Goal: Task Accomplishment & Management: Manage account settings

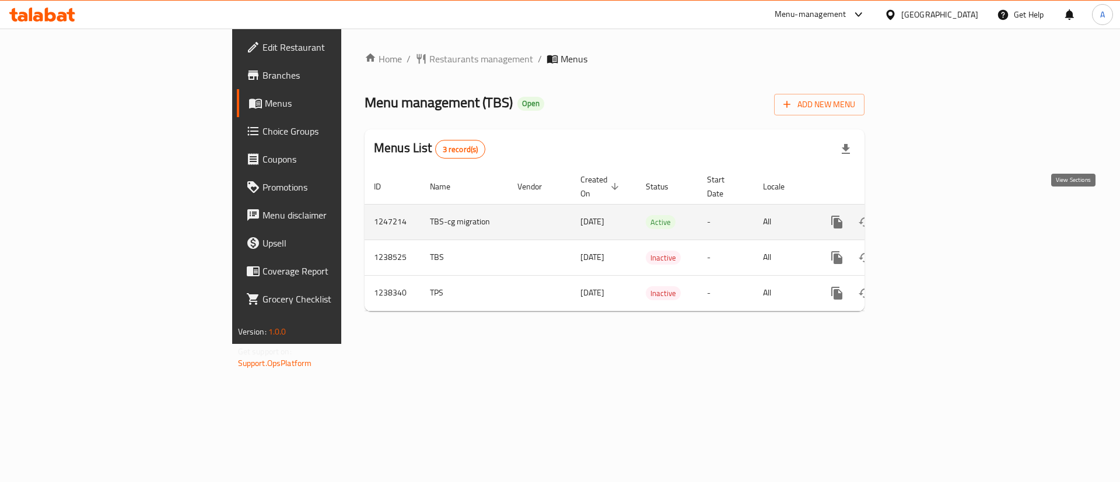
click at [928, 215] on icon "enhanced table" at bounding box center [921, 222] width 14 height 14
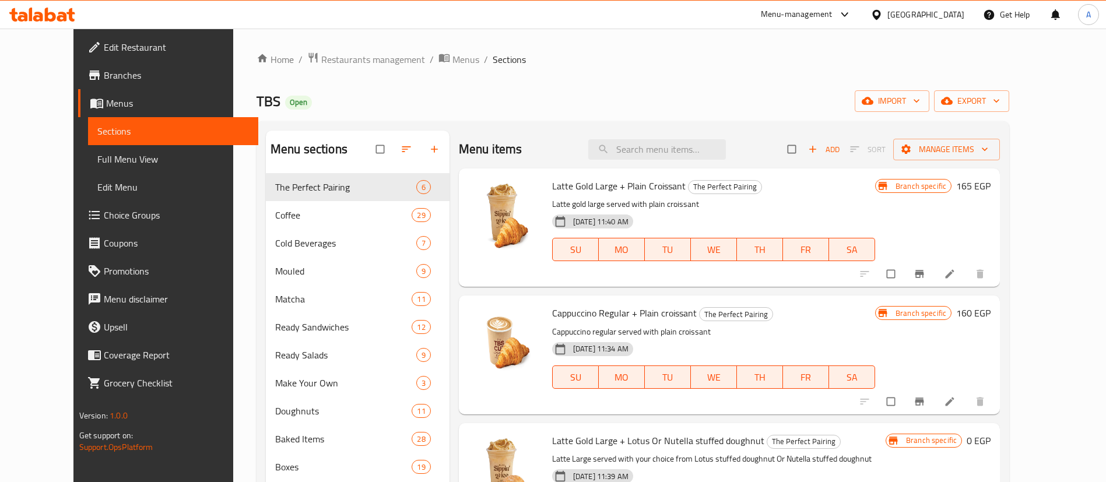
click at [104, 213] on span "Choice Groups" at bounding box center [176, 215] width 145 height 14
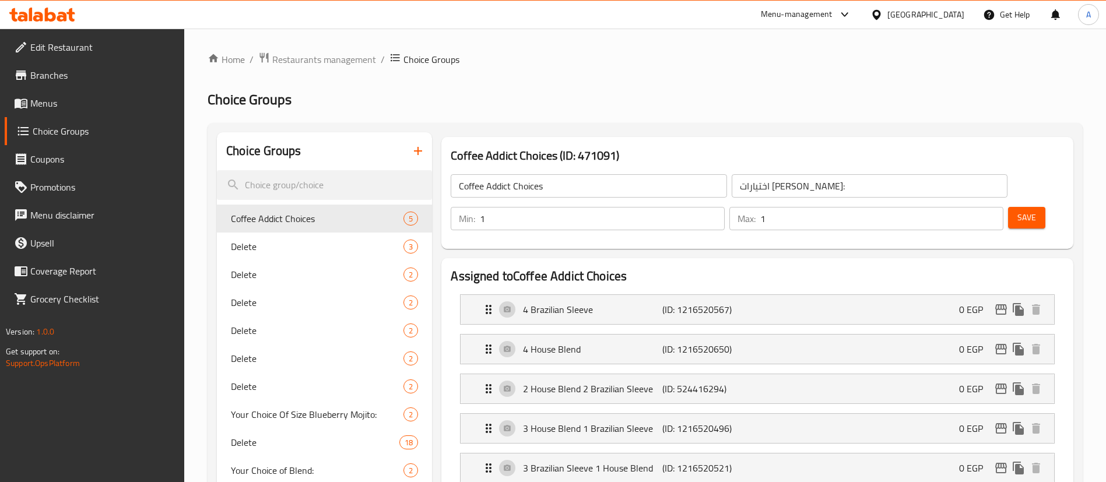
click at [303, 180] on div at bounding box center [553, 241] width 1106 height 482
click at [264, 181] on input "search" at bounding box center [324, 185] width 215 height 30
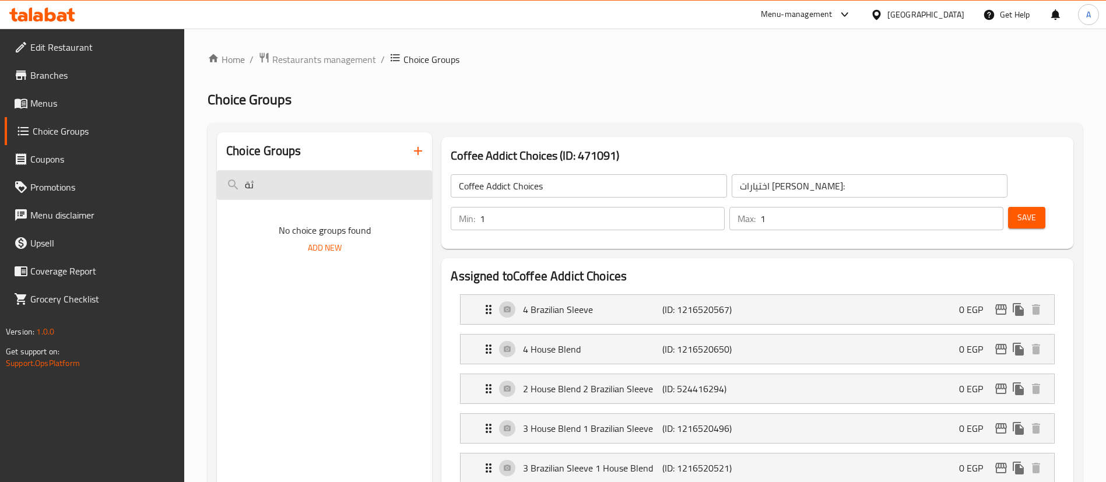
type input "ث"
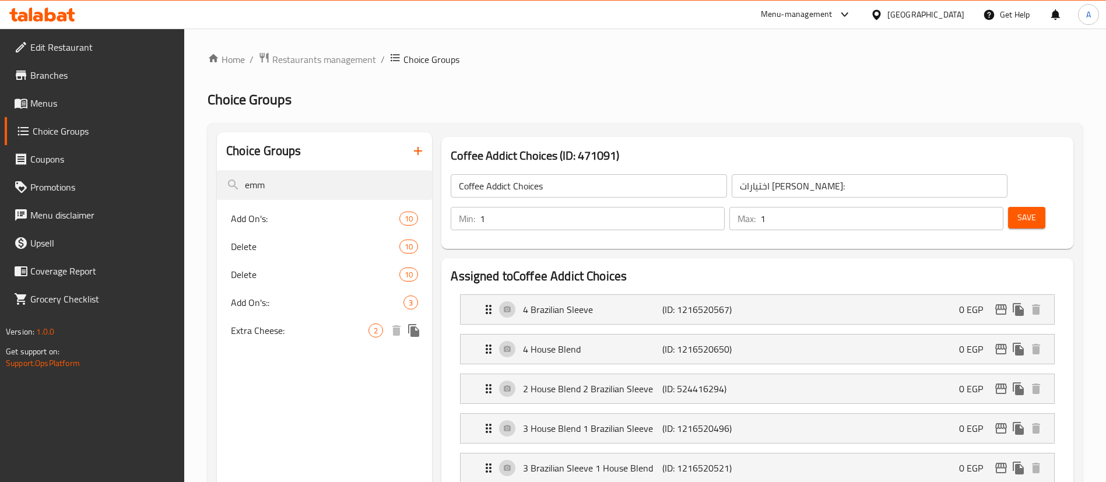
type input "emm"
click at [261, 332] on span "Extra Cheese:" at bounding box center [300, 331] width 138 height 14
type input "Extra Cheese:"
type input "إضافة جبنة:"
type input "0"
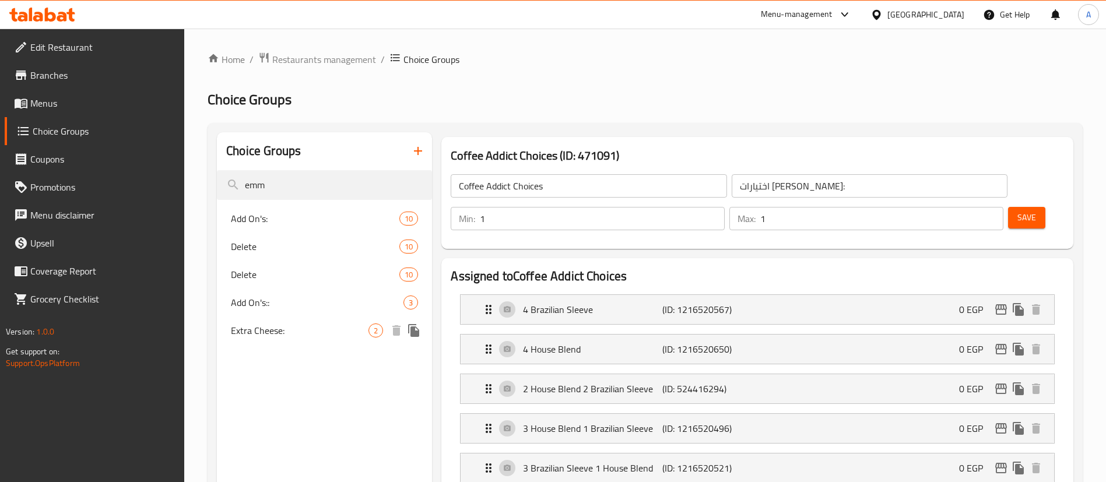
type input "2"
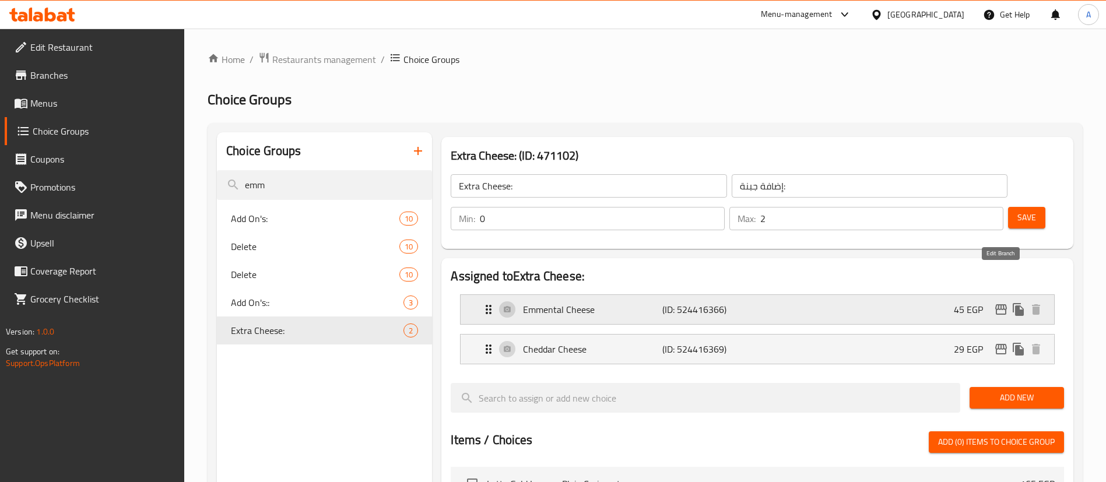
click at [1001, 303] on icon "edit" at bounding box center [1001, 310] width 14 height 14
click at [305, 299] on span "Add On's::" at bounding box center [300, 303] width 138 height 14
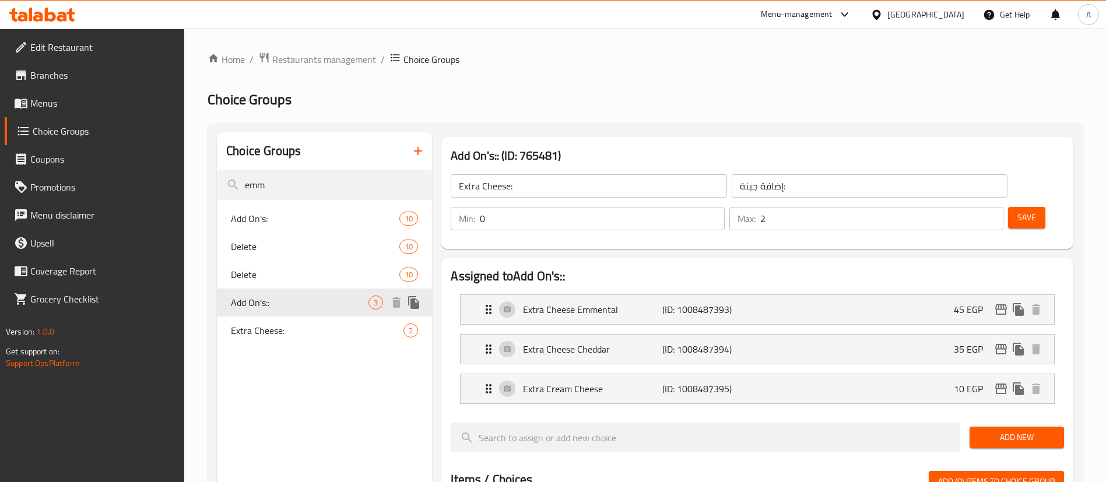
type input "Add On's::"
type input "الإضافات::"
type input "3"
click at [999, 303] on icon "edit" at bounding box center [1001, 310] width 14 height 14
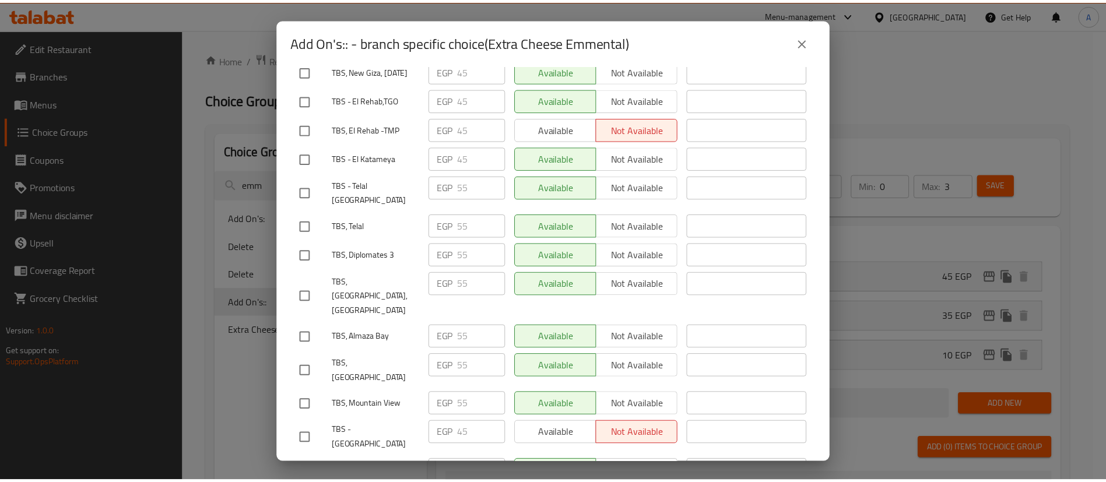
scroll to position [29, 0]
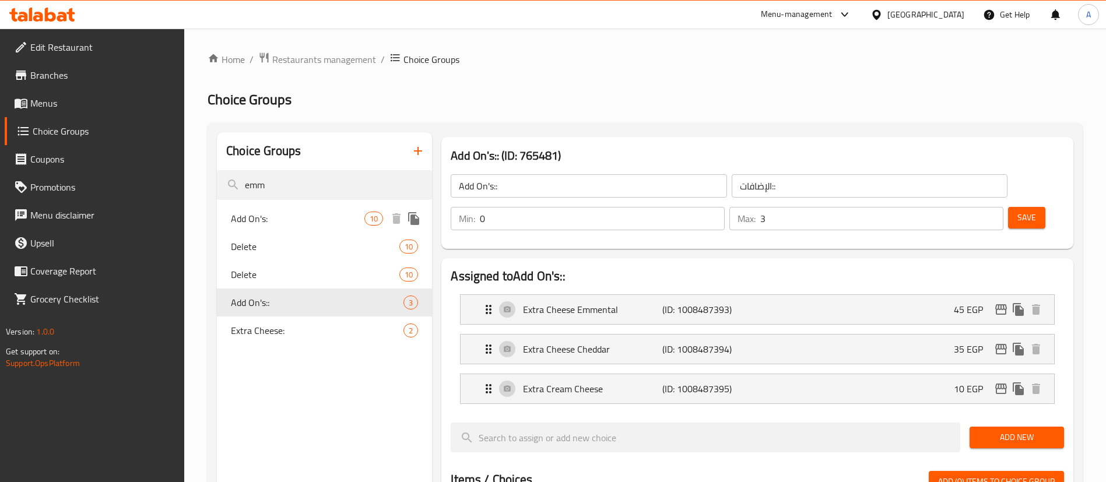
click at [293, 209] on div "Add On's: 10" at bounding box center [324, 219] width 215 height 28
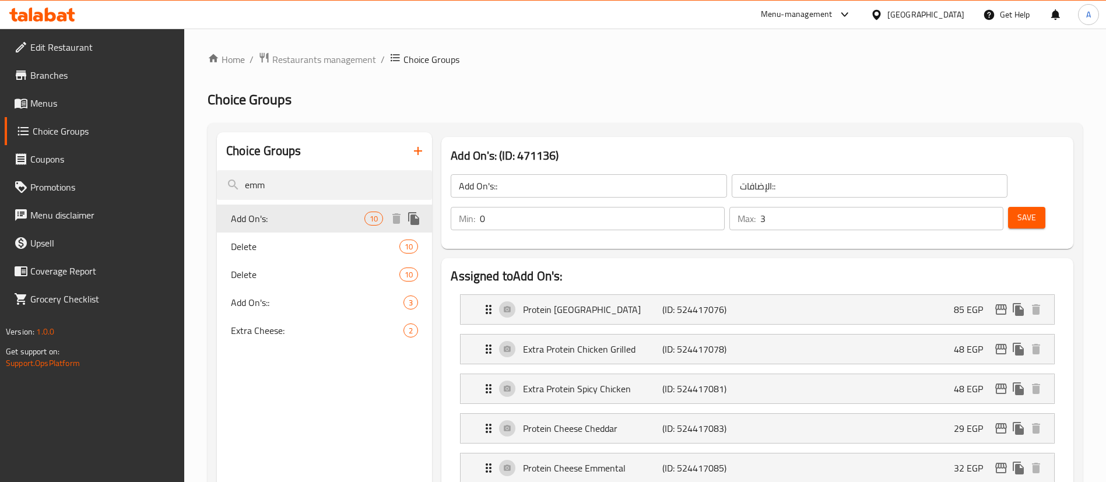
type input "Add On's:"
type input "الاضافات:"
type input "10"
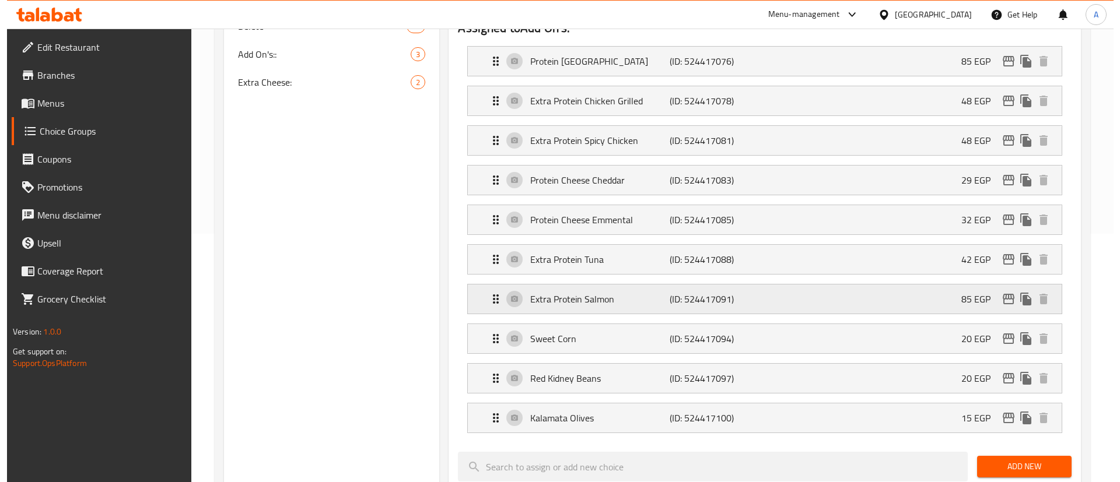
scroll to position [262, 0]
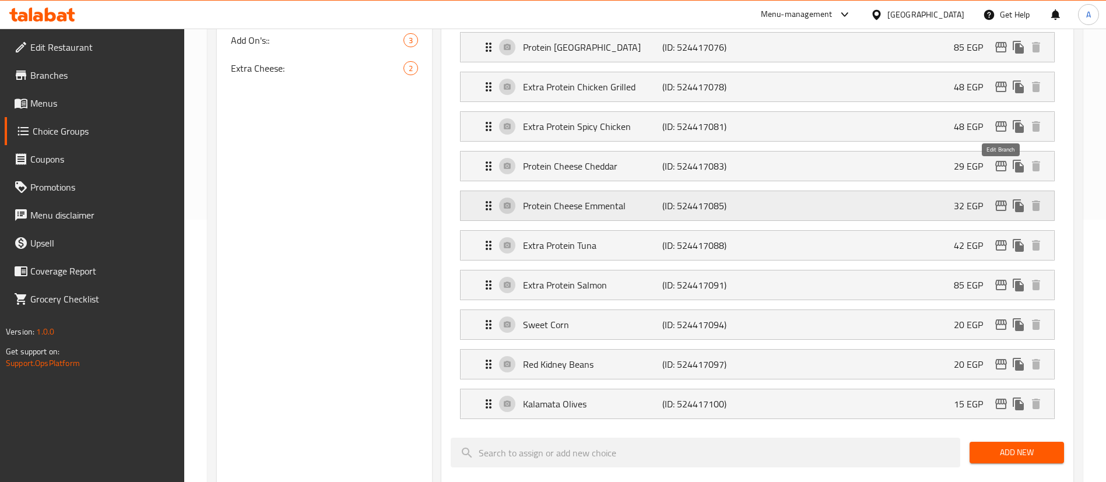
click at [998, 199] on icon "edit" at bounding box center [1001, 206] width 14 height 14
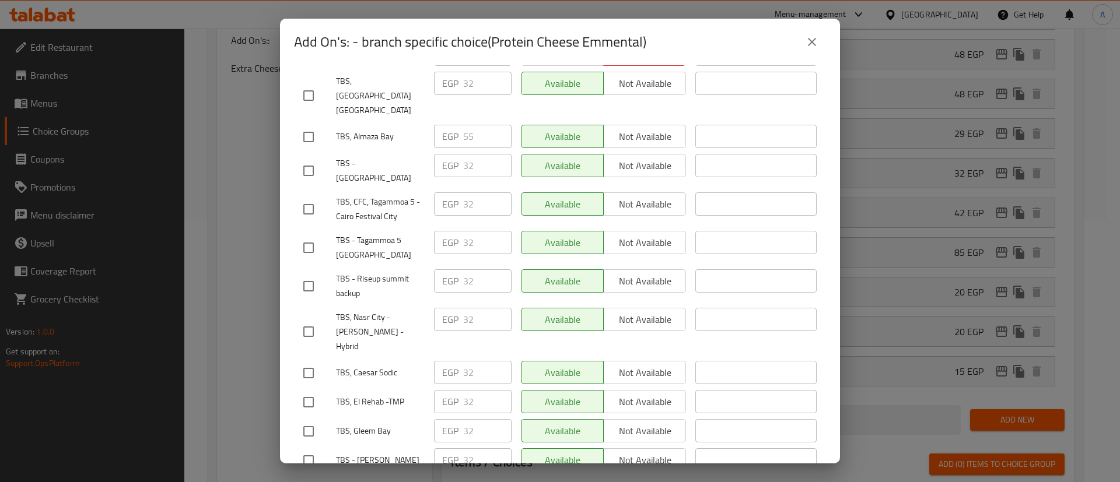
scroll to position [0, 0]
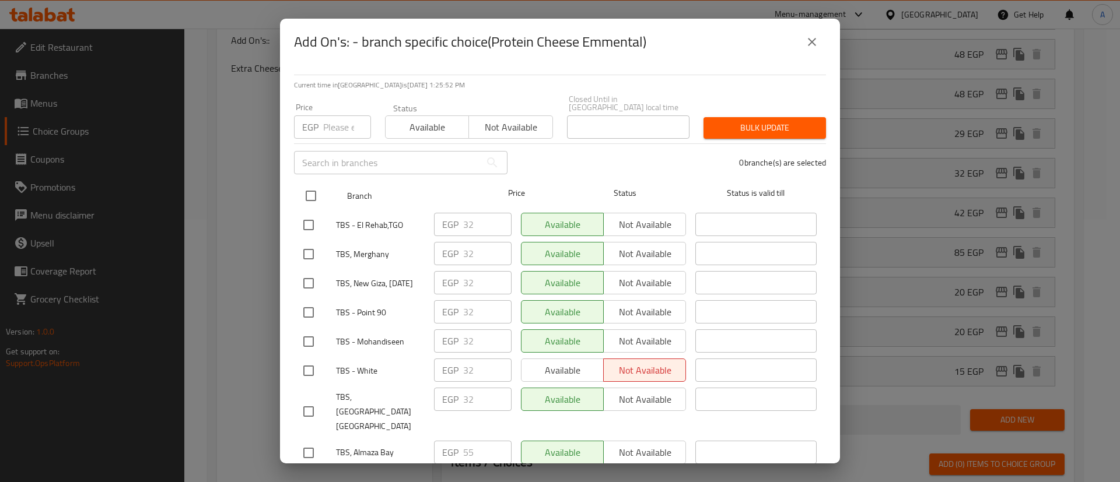
click at [313, 192] on input "checkbox" at bounding box center [311, 196] width 24 height 24
checkbox input "true"
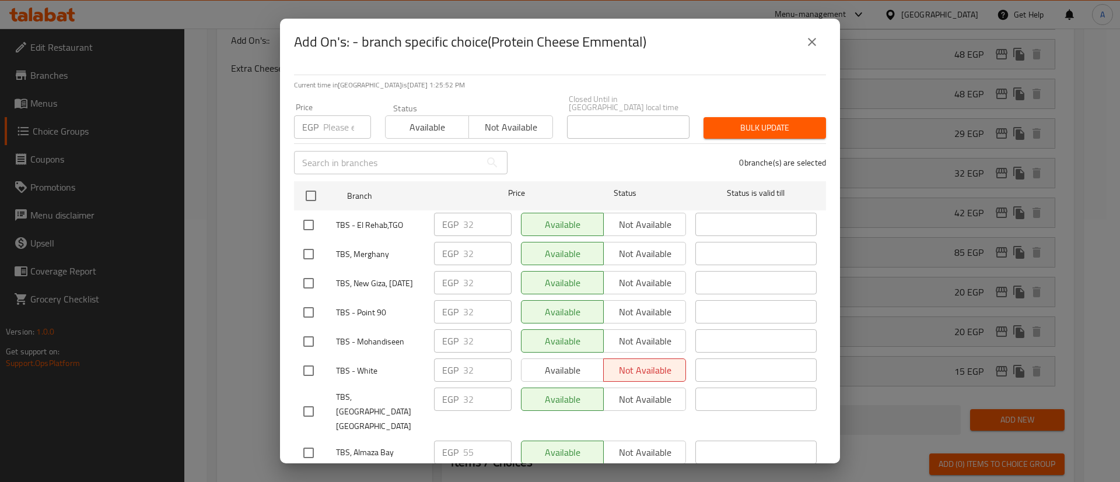
checkbox input "true"
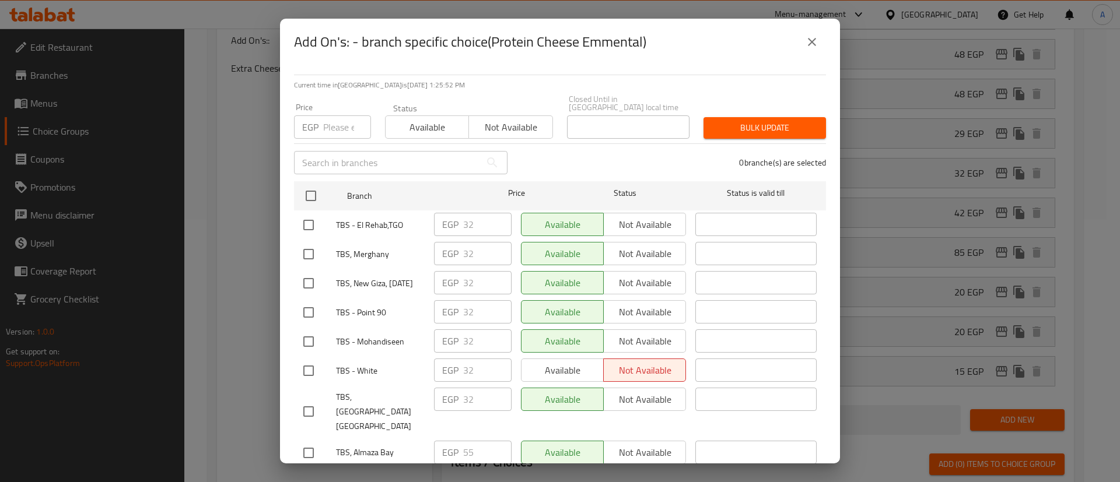
checkbox input "true"
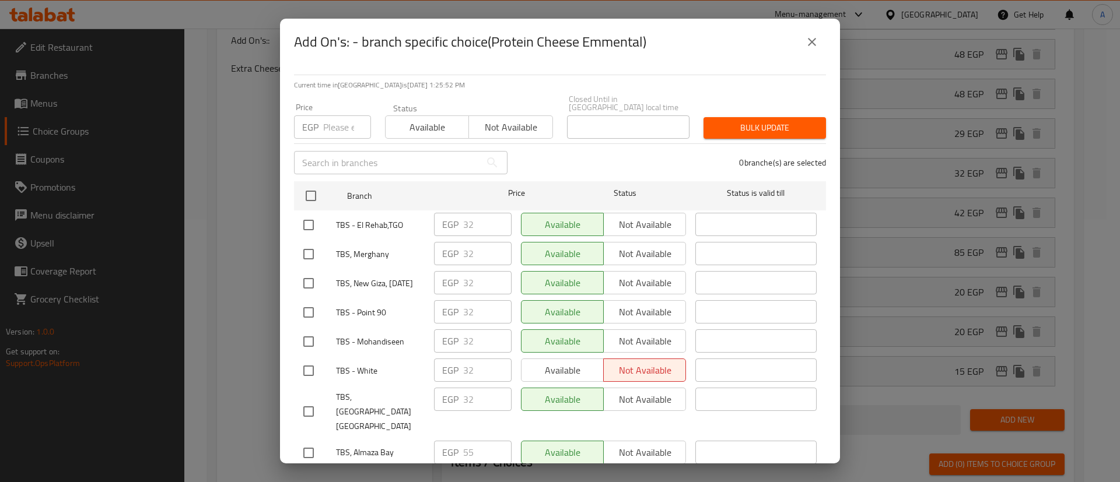
checkbox input "true"
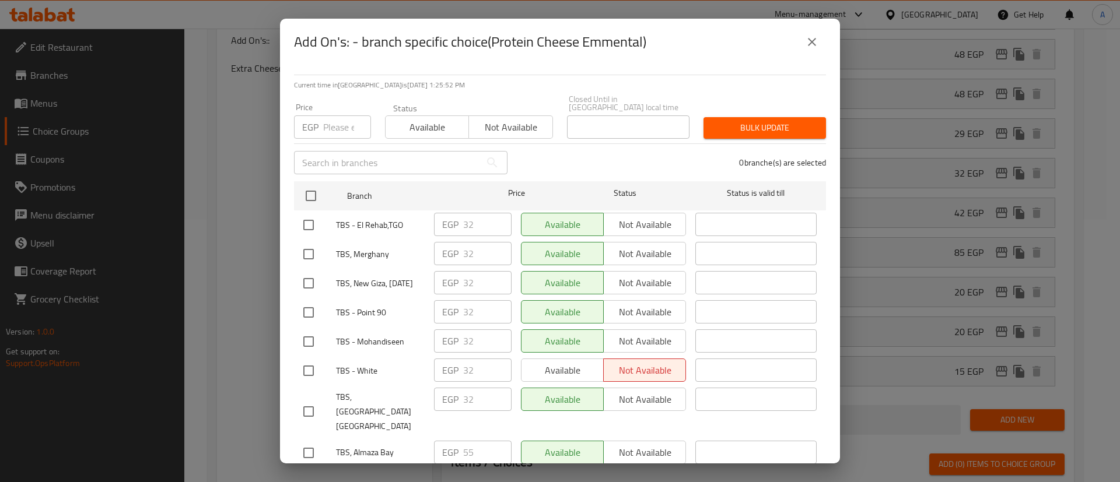
checkbox input "true"
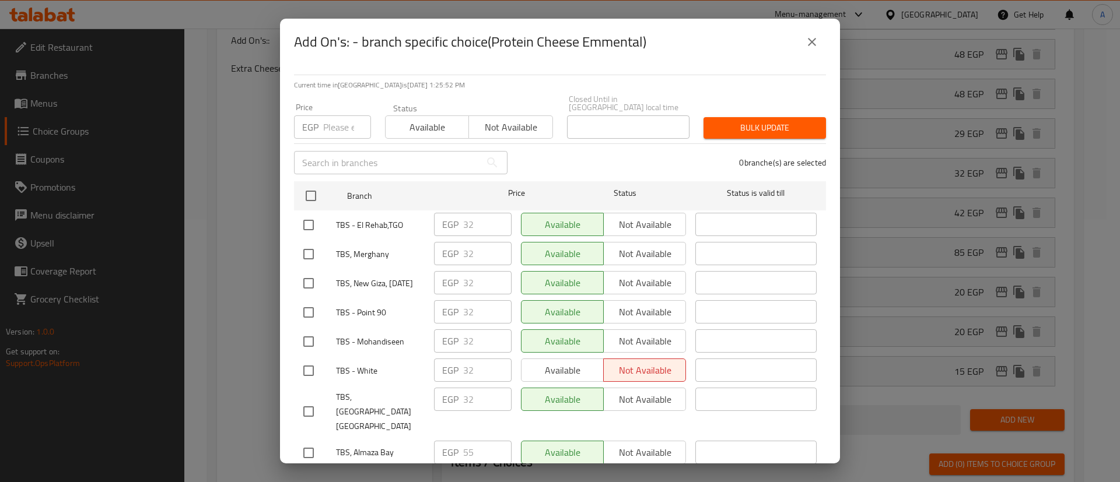
checkbox input "true"
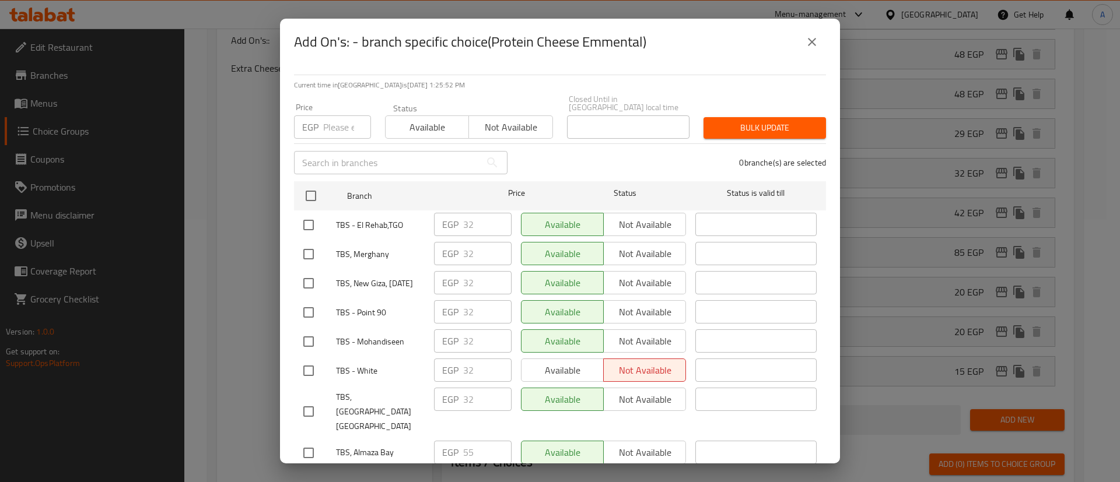
checkbox input "true"
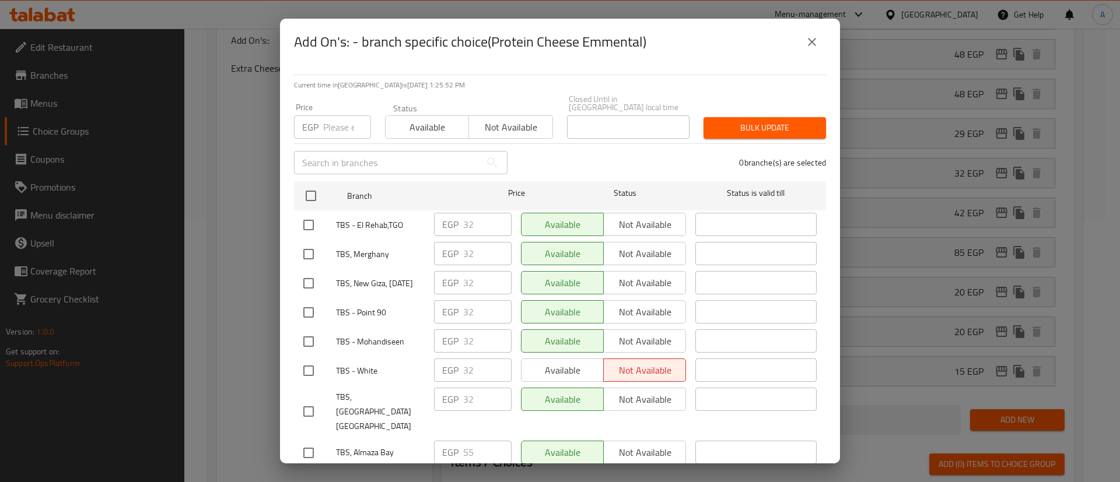
checkbox input "true"
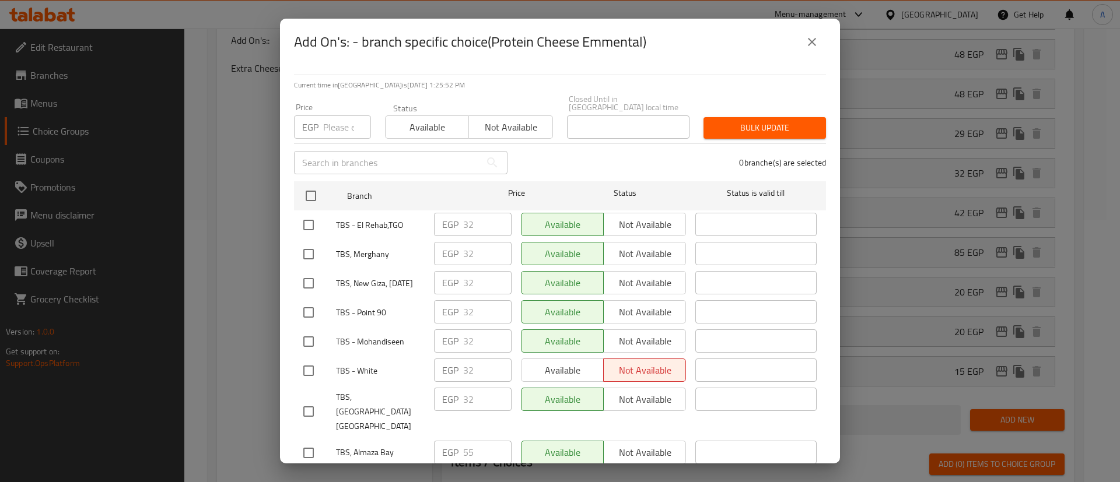
checkbox input "true"
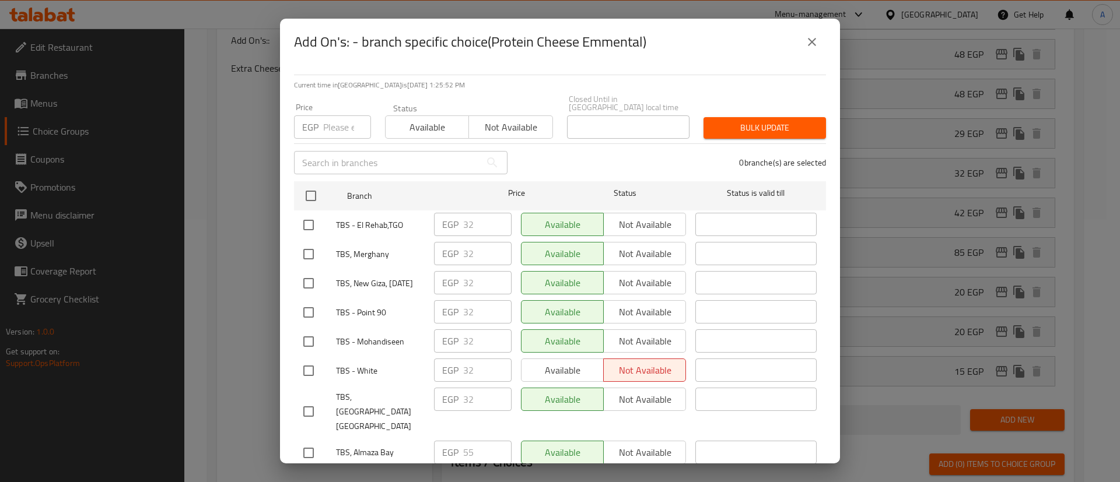
checkbox input "true"
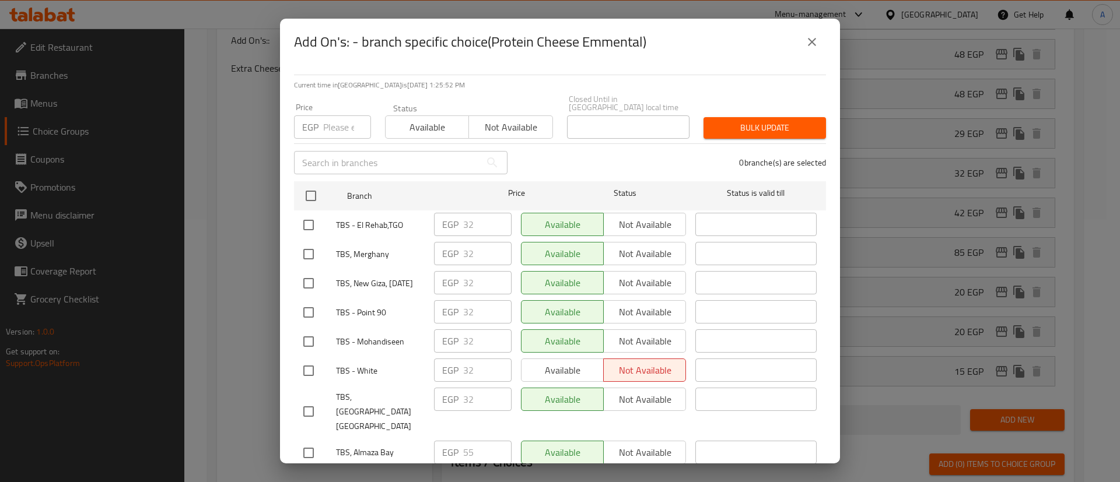
checkbox input "true"
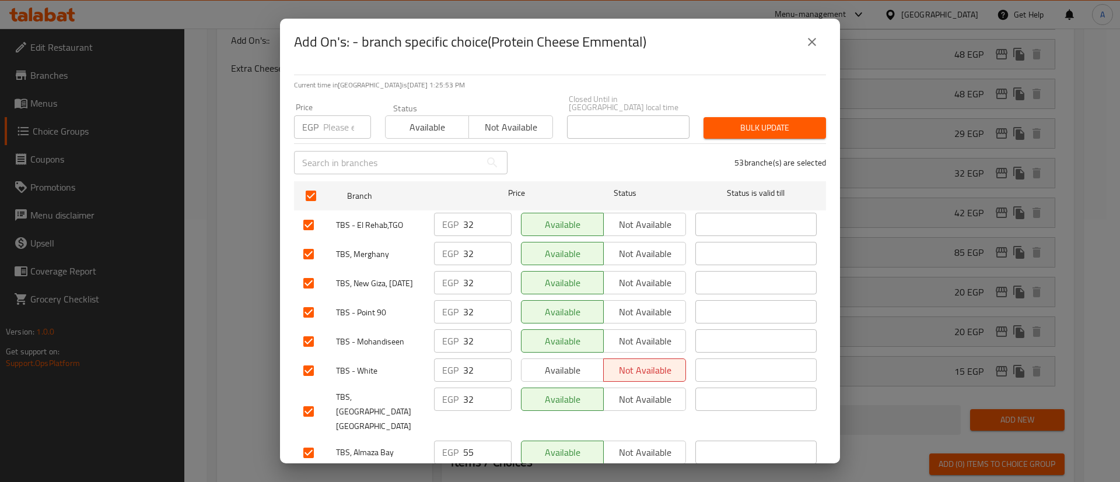
click at [334, 117] on input "number" at bounding box center [347, 126] width 48 height 23
type input "45"
click at [729, 121] on span "Bulk update" at bounding box center [765, 128] width 104 height 15
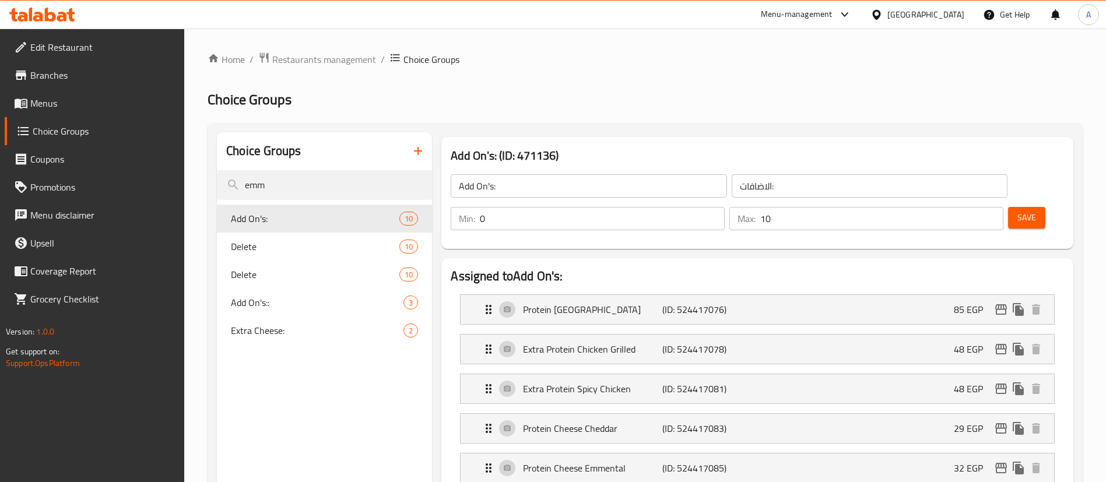
click at [700, 268] on h2 "Assigned to Add On's:" at bounding box center [758, 276] width 614 height 17
click at [350, 181] on input "emm" at bounding box center [324, 185] width 215 height 30
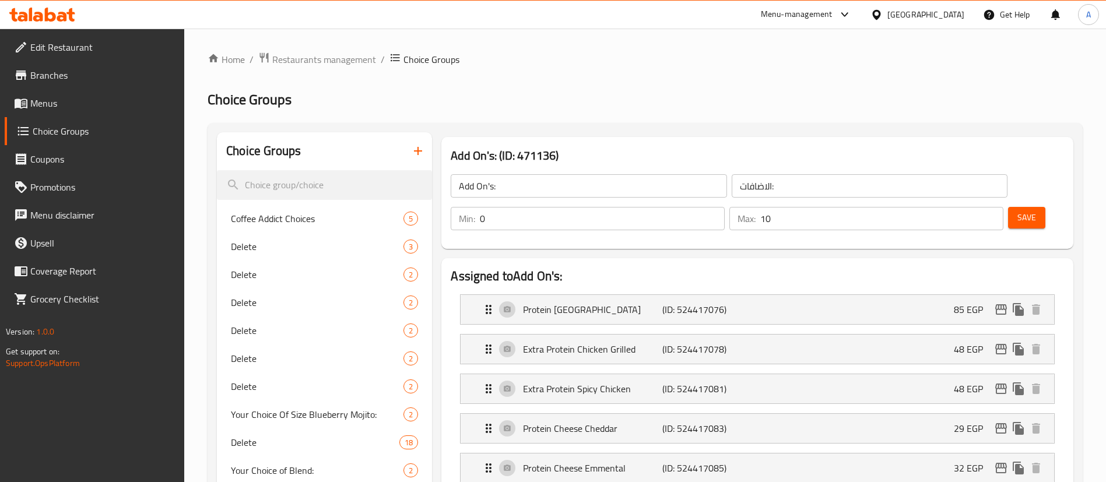
click at [532, 96] on h2 "Choice Groups" at bounding box center [645, 99] width 875 height 19
click at [318, 64] on span "Restaurants management" at bounding box center [324, 59] width 104 height 14
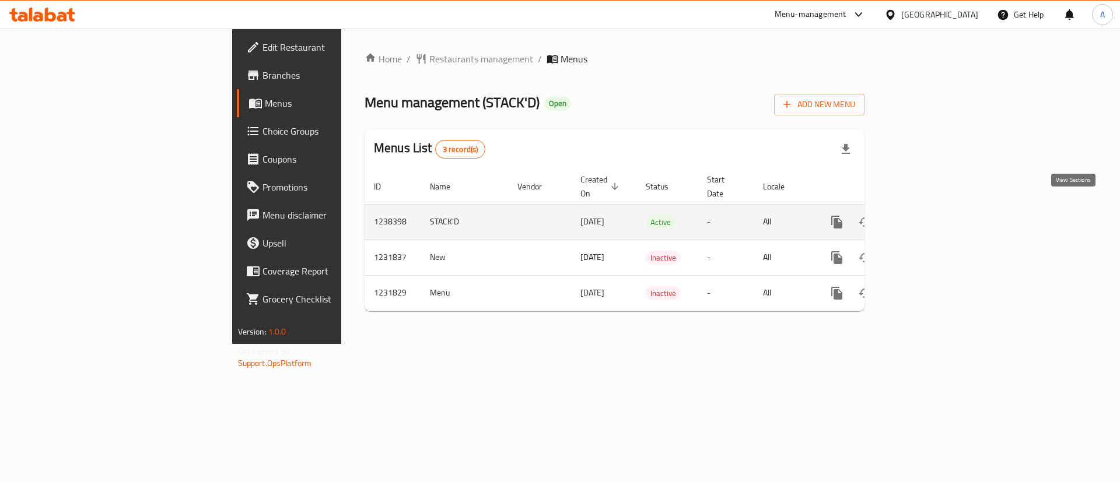
click at [928, 215] on icon "enhanced table" at bounding box center [921, 222] width 14 height 14
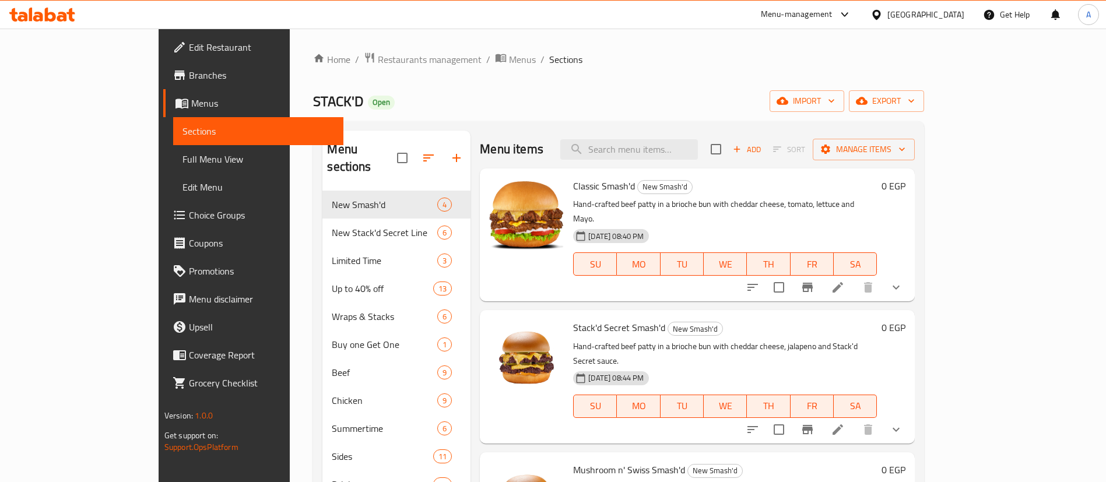
click at [562, 110] on div "STACK'D Open import export" at bounding box center [618, 101] width 611 height 22
